Goal: Information Seeking & Learning: Learn about a topic

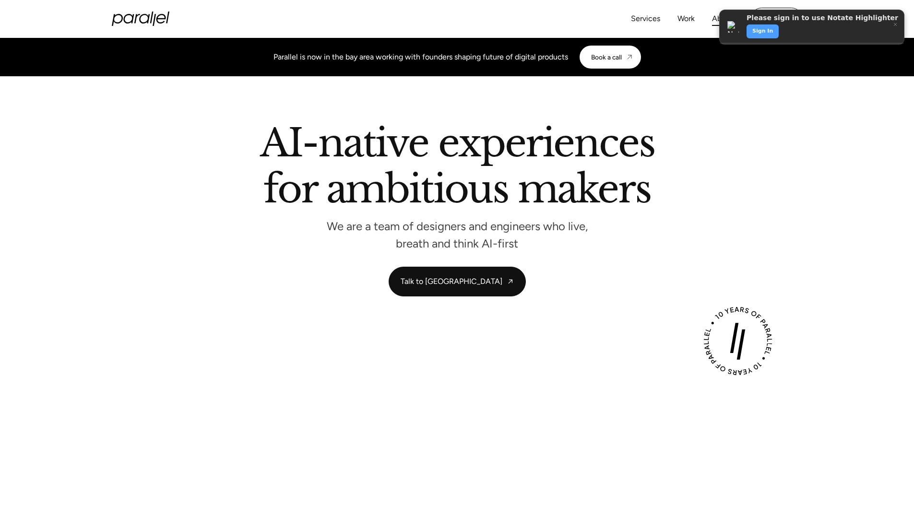
click at [717, 19] on link "About" at bounding box center [722, 19] width 21 height 14
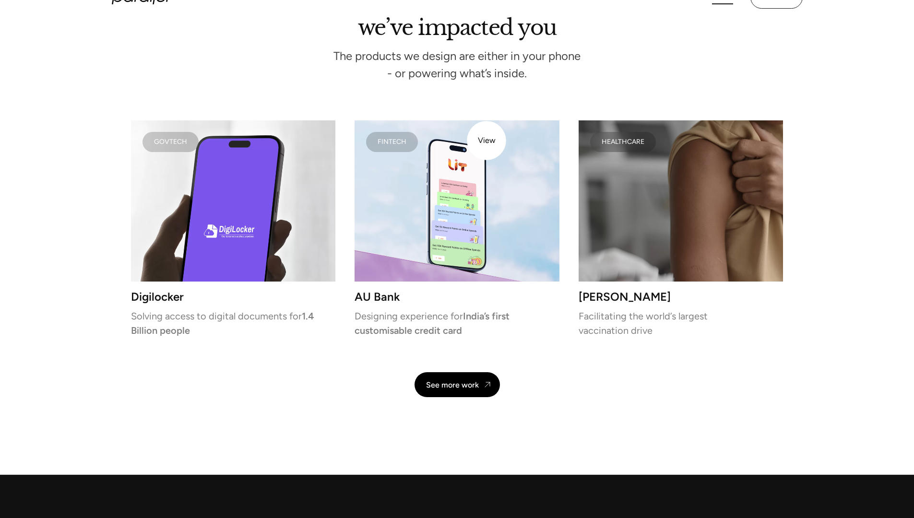
scroll to position [2007, 0]
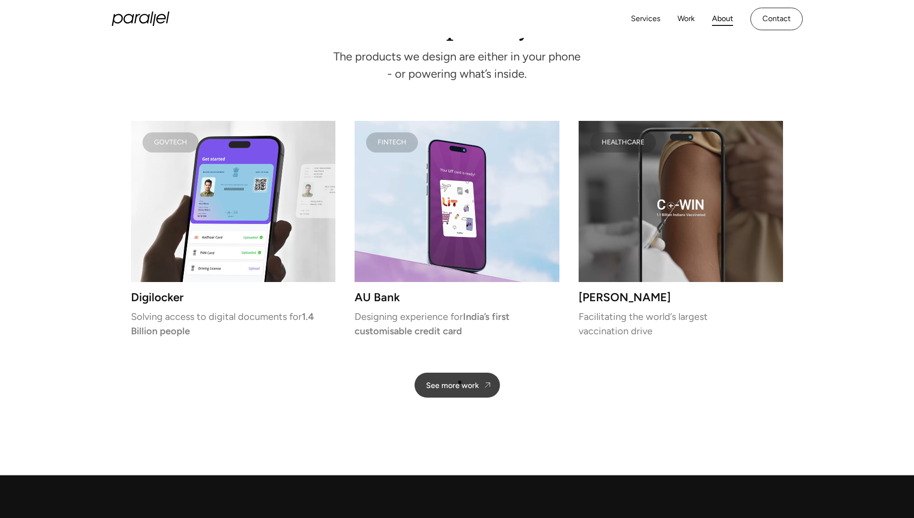
click at [460, 382] on div "See more work" at bounding box center [452, 385] width 53 height 9
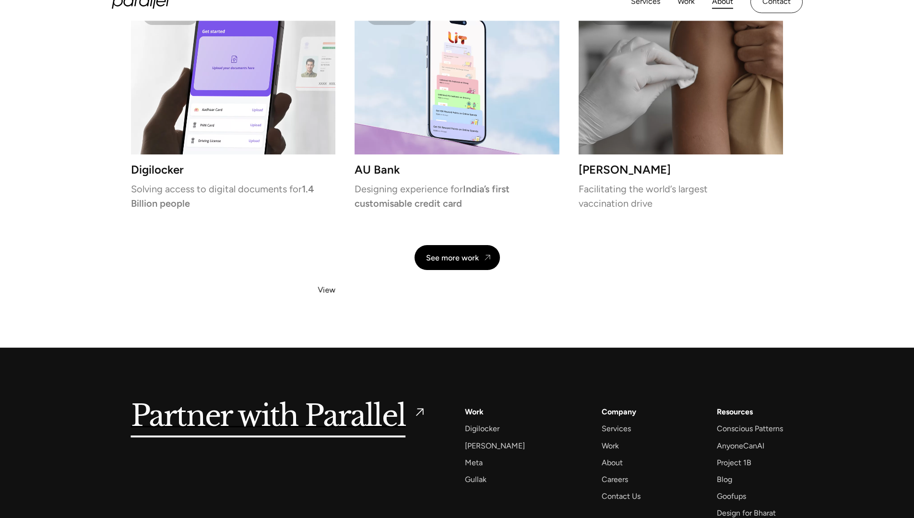
scroll to position [2043, 0]
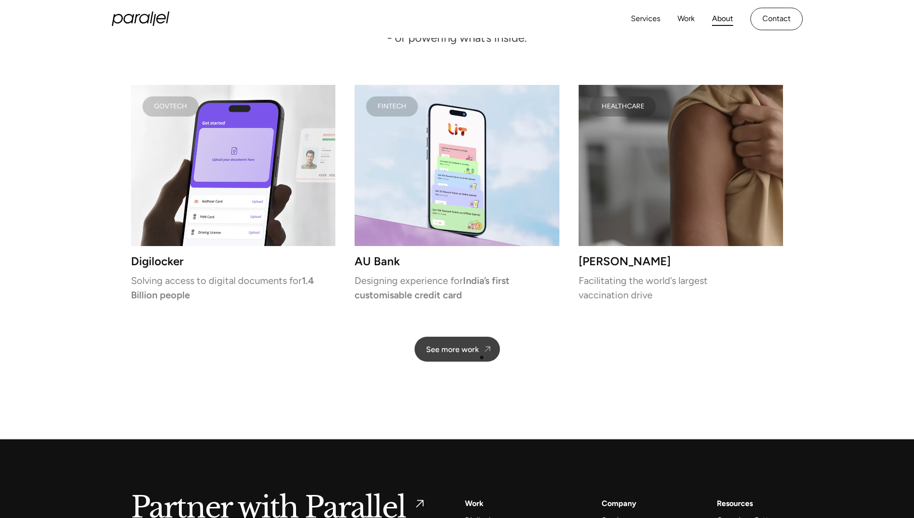
click at [481, 357] on link "See more work" at bounding box center [456, 349] width 85 height 25
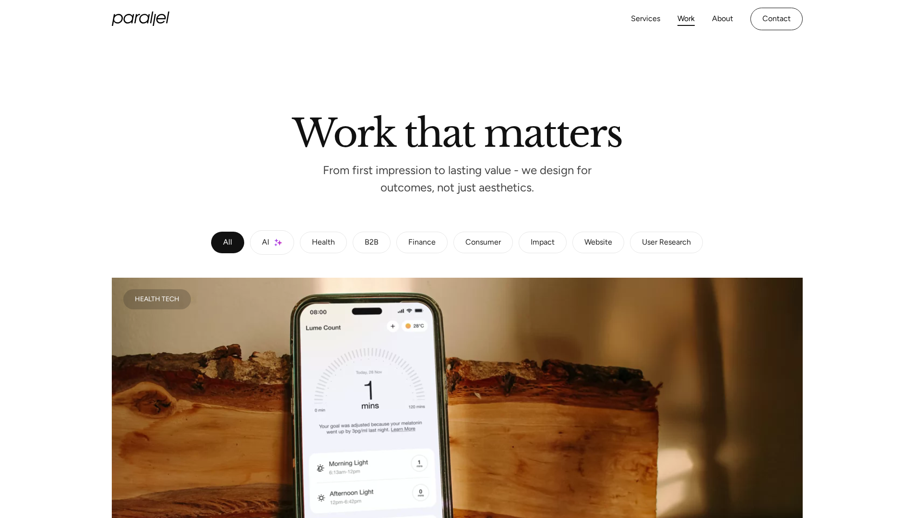
click at [270, 230] on link "AI" at bounding box center [272, 242] width 44 height 24
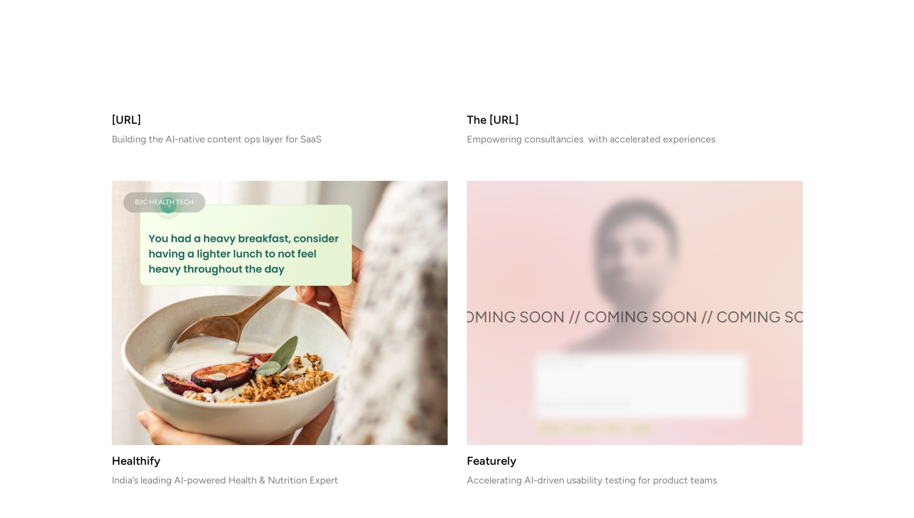
scroll to position [1044, 0]
